Goal: Register for event/course

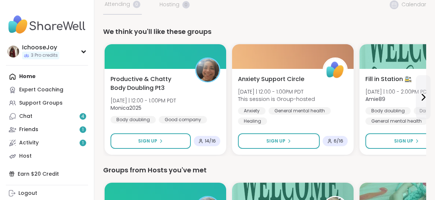
scroll to position [53, 0]
click at [397, 74] on span "Fill in Station 🚉" at bounding box center [389, 78] width 48 height 9
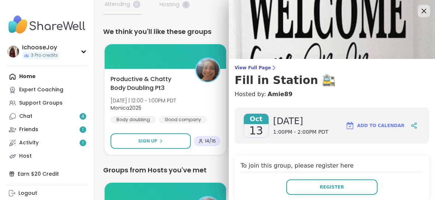
click at [422, 14] on icon at bounding box center [423, 10] width 9 height 9
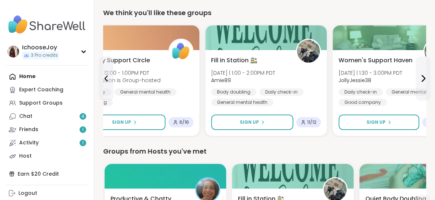
scroll to position [73, 0]
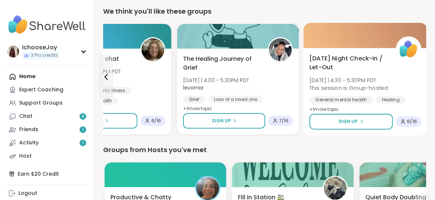
click at [369, 97] on div "General mental health" at bounding box center [341, 99] width 63 height 7
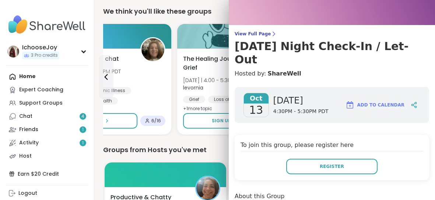
scroll to position [35, 0]
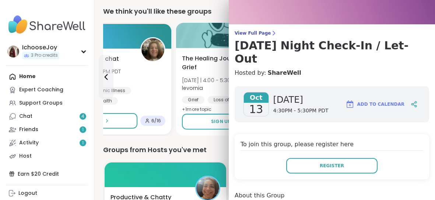
click at [178, 62] on div "The Healing Journey of Grief [DATE] | 4:00 - 5:30PM PDT levornia Grief Loss of …" at bounding box center [238, 92] width 124 height 88
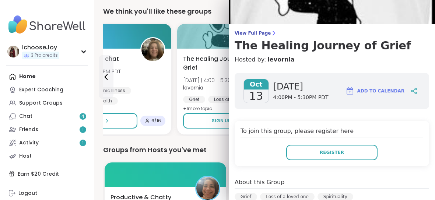
click at [175, 16] on div "We think you'll like these groups" at bounding box center [264, 11] width 323 height 10
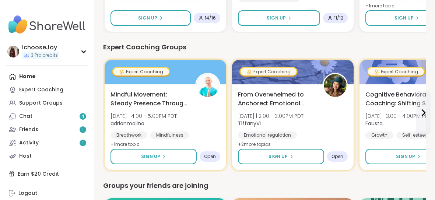
scroll to position [317, 0]
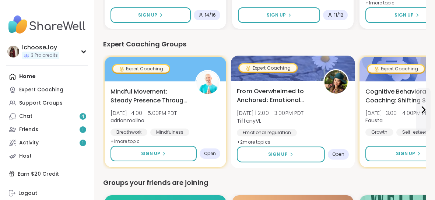
click at [335, 101] on div "From Overwhelmed to Anchored: Emotional Regulation [DATE] | 2:00 - 3:00PM PDT T…" at bounding box center [293, 117] width 112 height 60
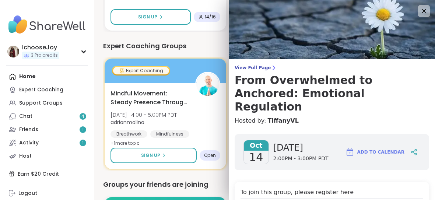
click at [421, 14] on icon at bounding box center [423, 10] width 9 height 9
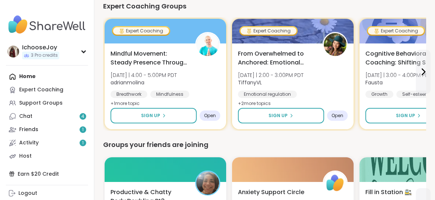
scroll to position [352, 0]
